Goal: Task Accomplishment & Management: Use online tool/utility

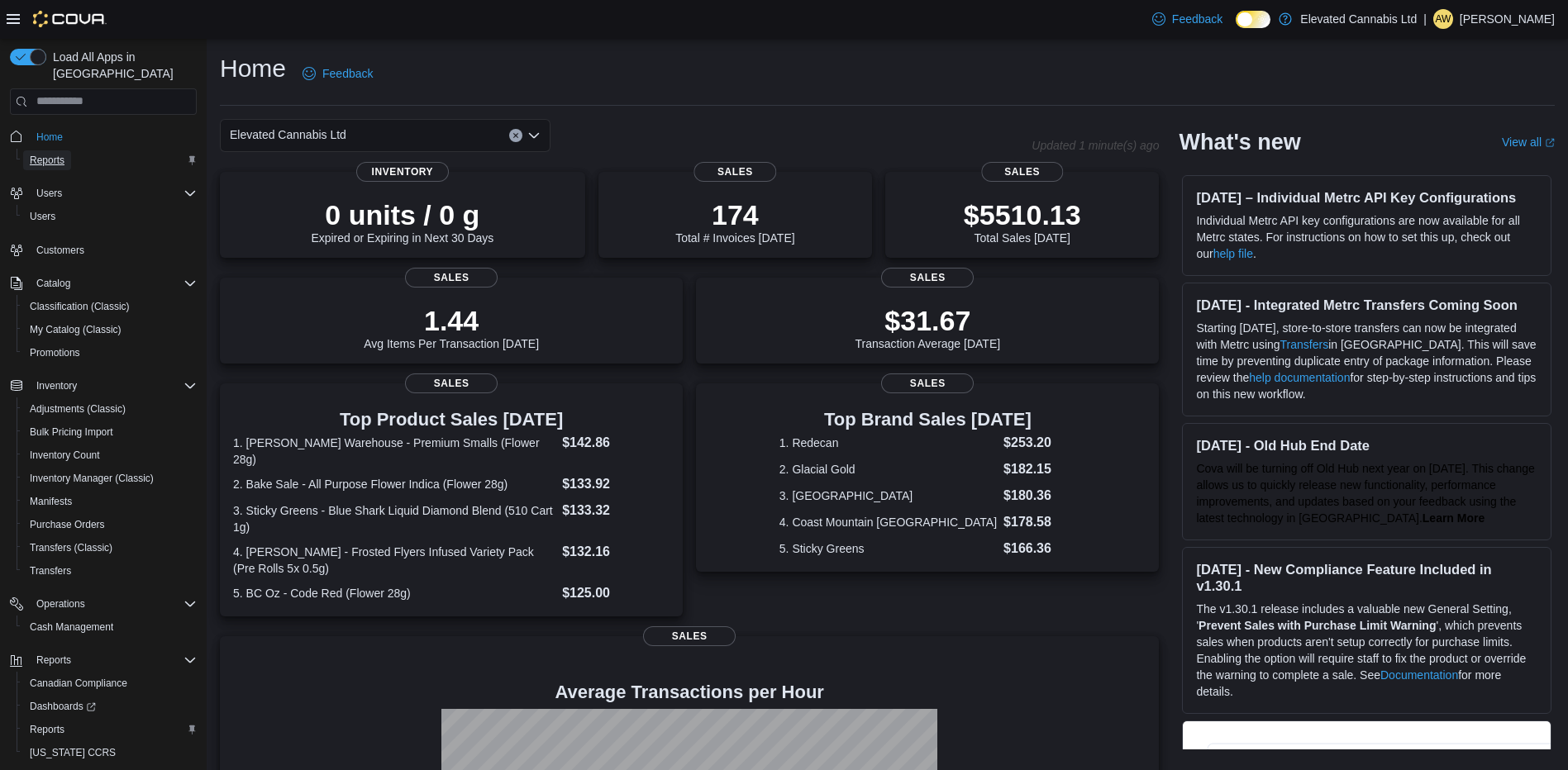
click at [51, 154] on span "Reports" at bounding box center [47, 161] width 35 height 14
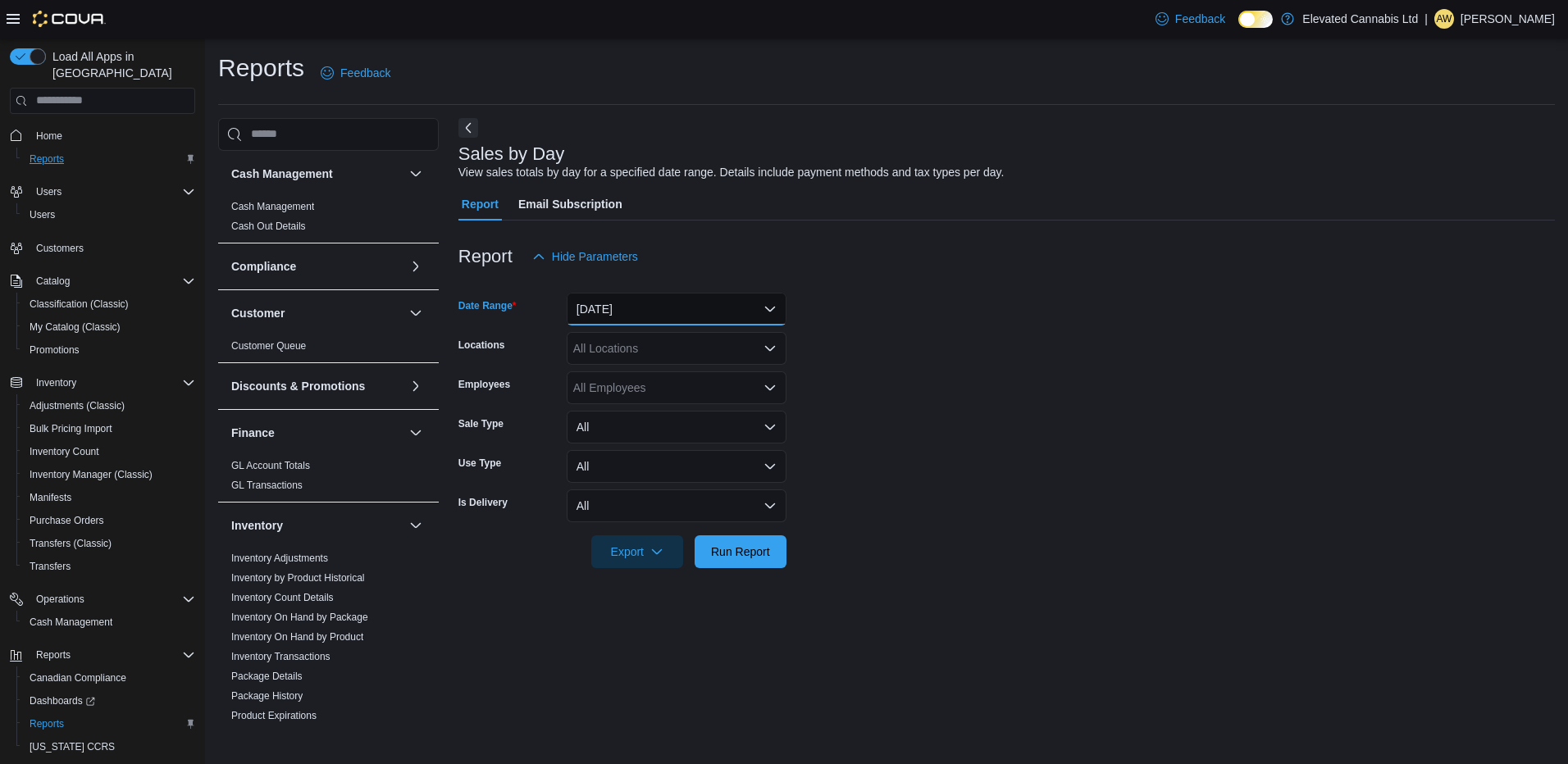
click at [760, 312] on button "[DATE]" at bounding box center [676, 309] width 220 height 33
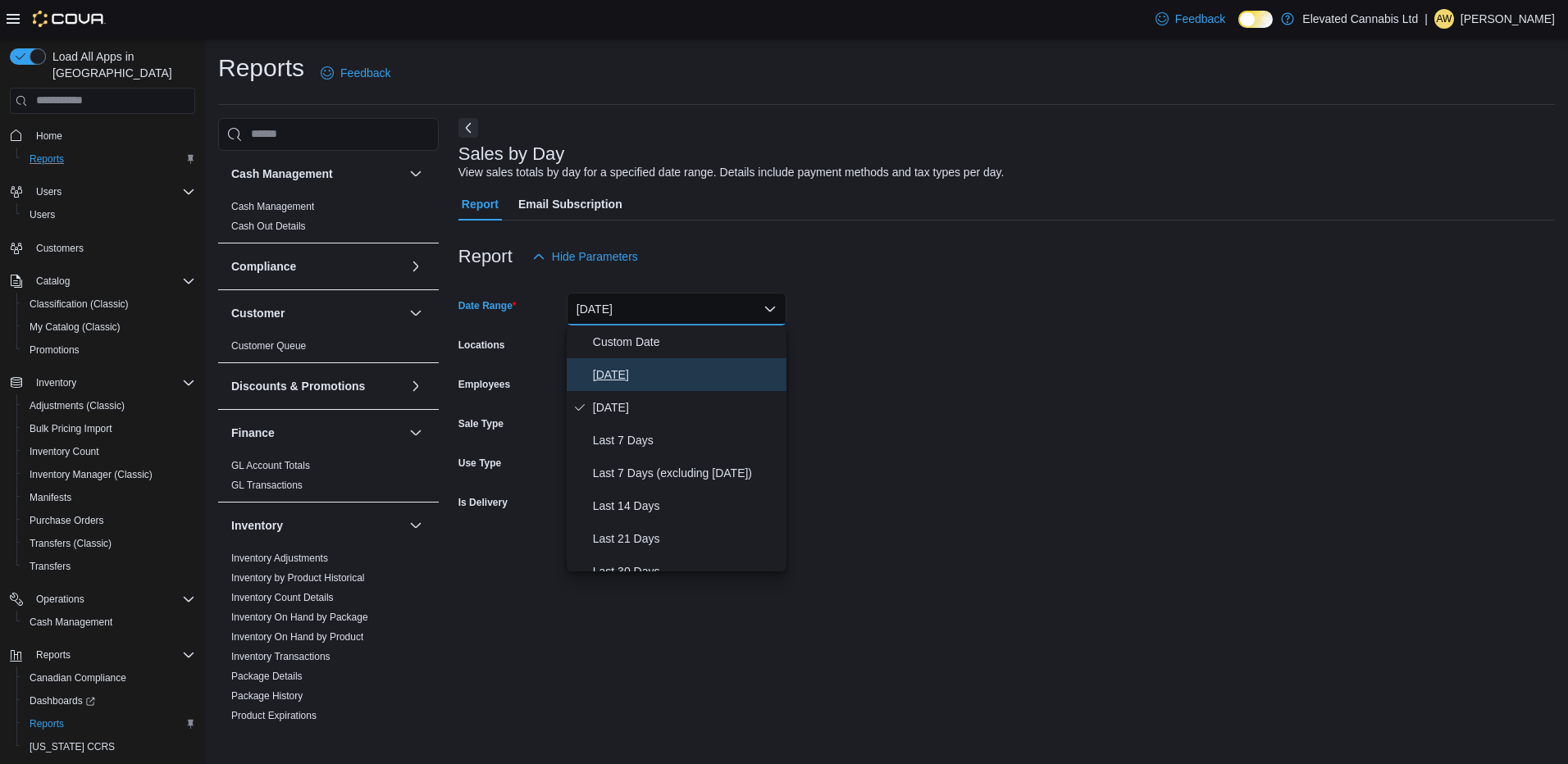
click at [596, 369] on span "[DATE]" at bounding box center [686, 374] width 187 height 19
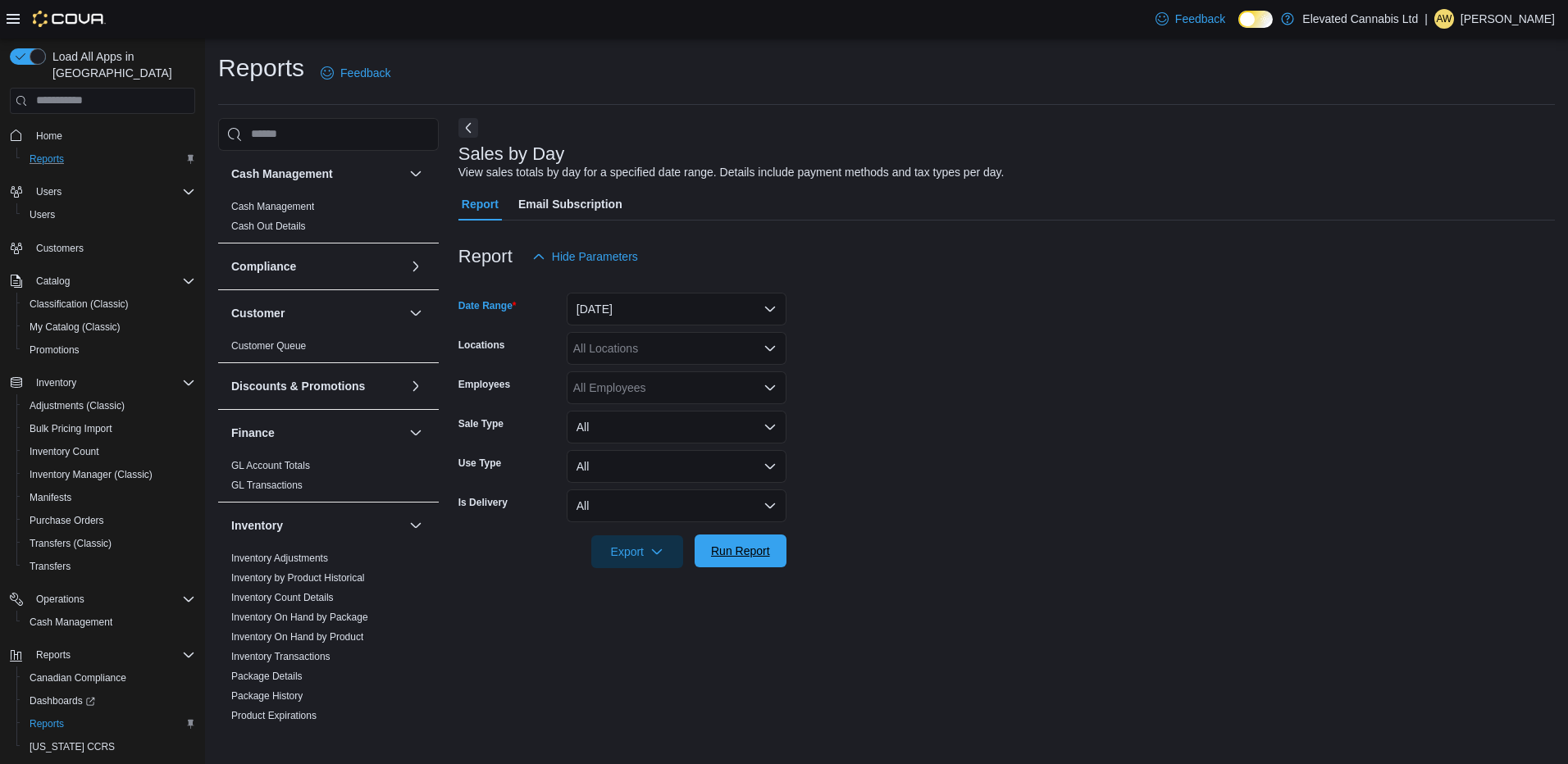
click at [720, 556] on span "Run Report" at bounding box center [741, 550] width 59 height 16
